Goal: Register for event/course

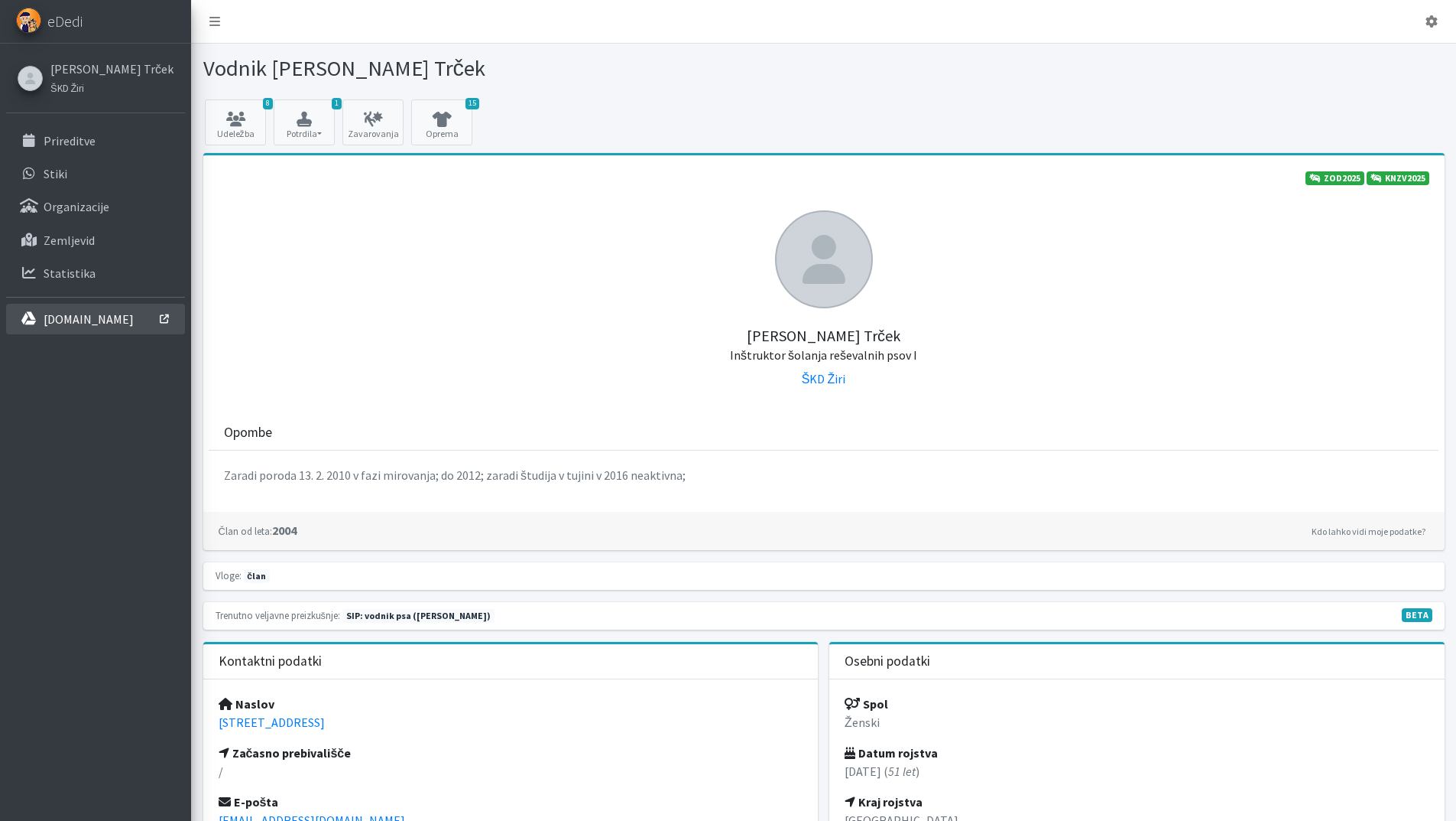
click at [128, 312] on link "[DOMAIN_NAME]" at bounding box center [94, 319] width 178 height 31
click at [67, 141] on p "Prireditve" at bounding box center [70, 140] width 52 height 15
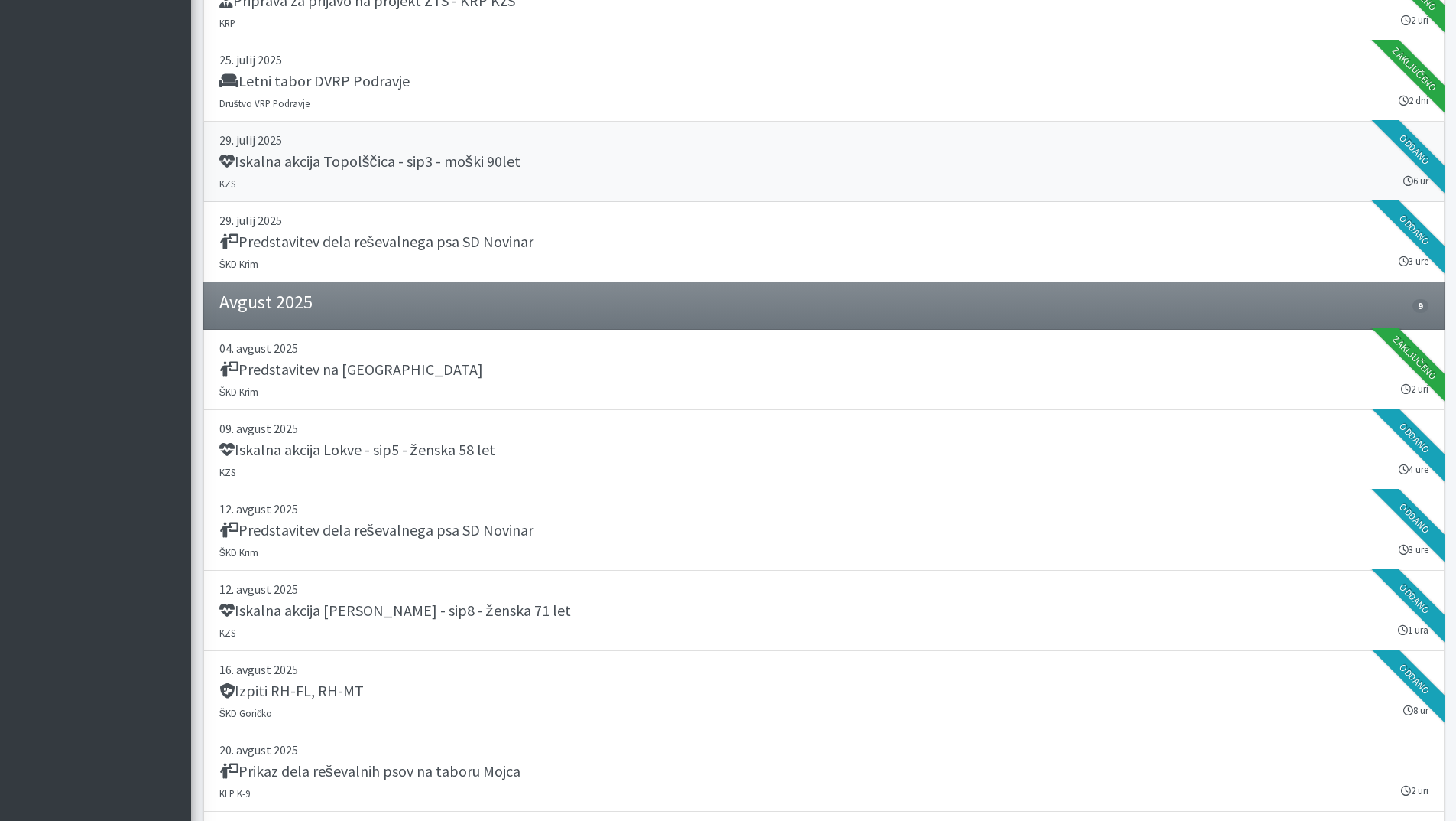
scroll to position [1300, 0]
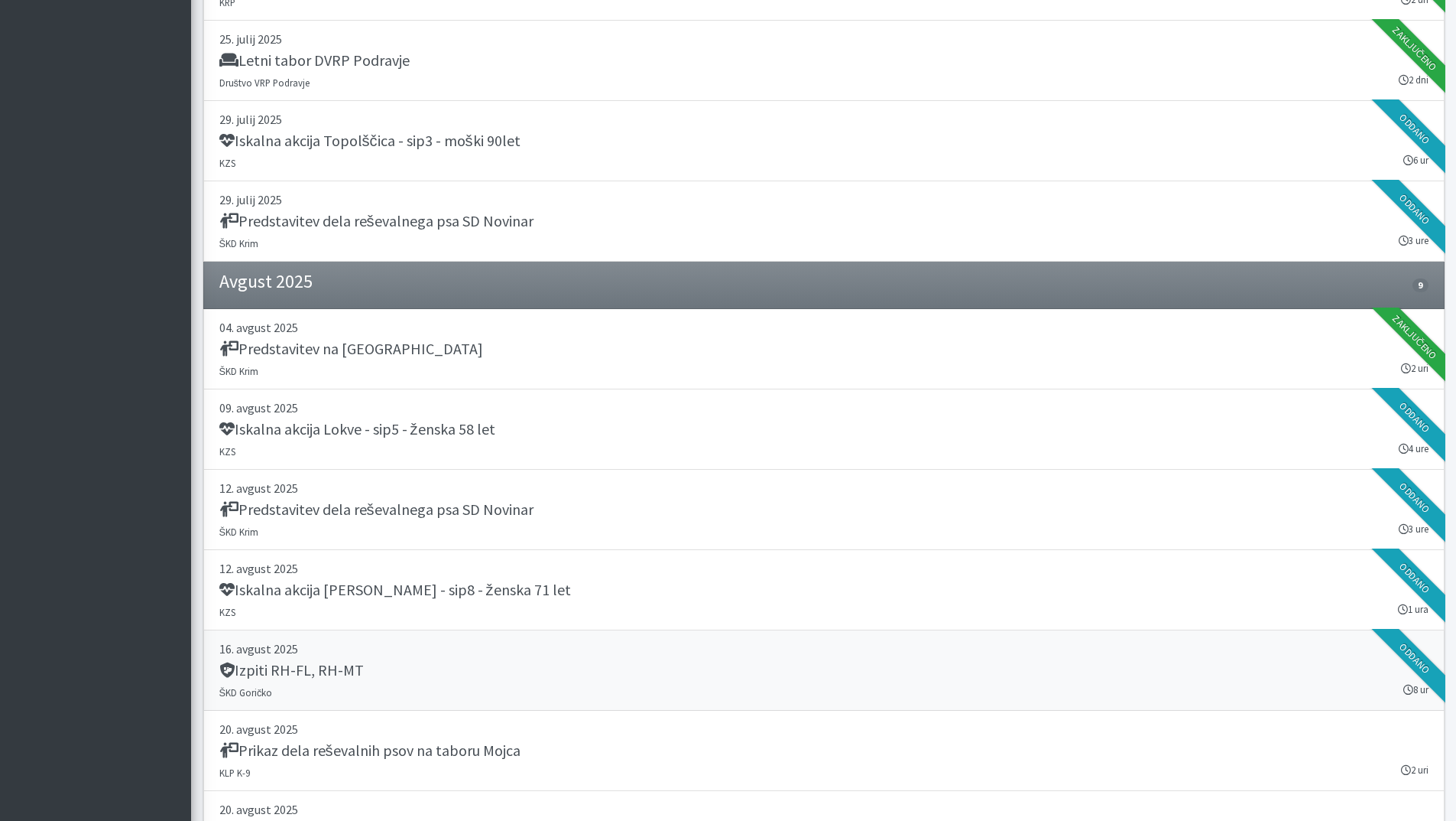
click at [356, 678] on h5 "Izpiti RH-FL, RH-MT" at bounding box center [291, 669] width 144 height 18
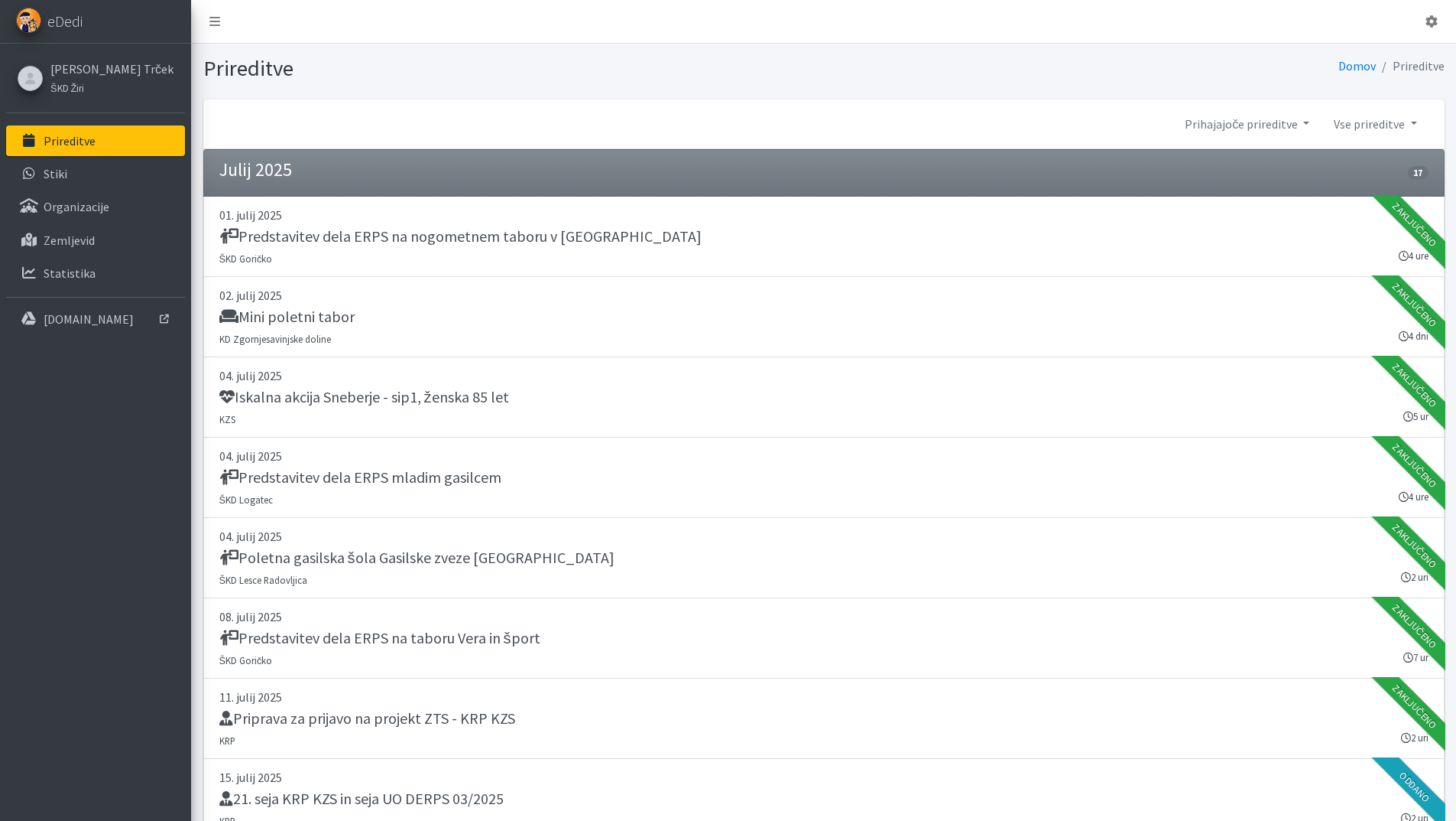
scroll to position [1300, 0]
